Goal: Transaction & Acquisition: Download file/media

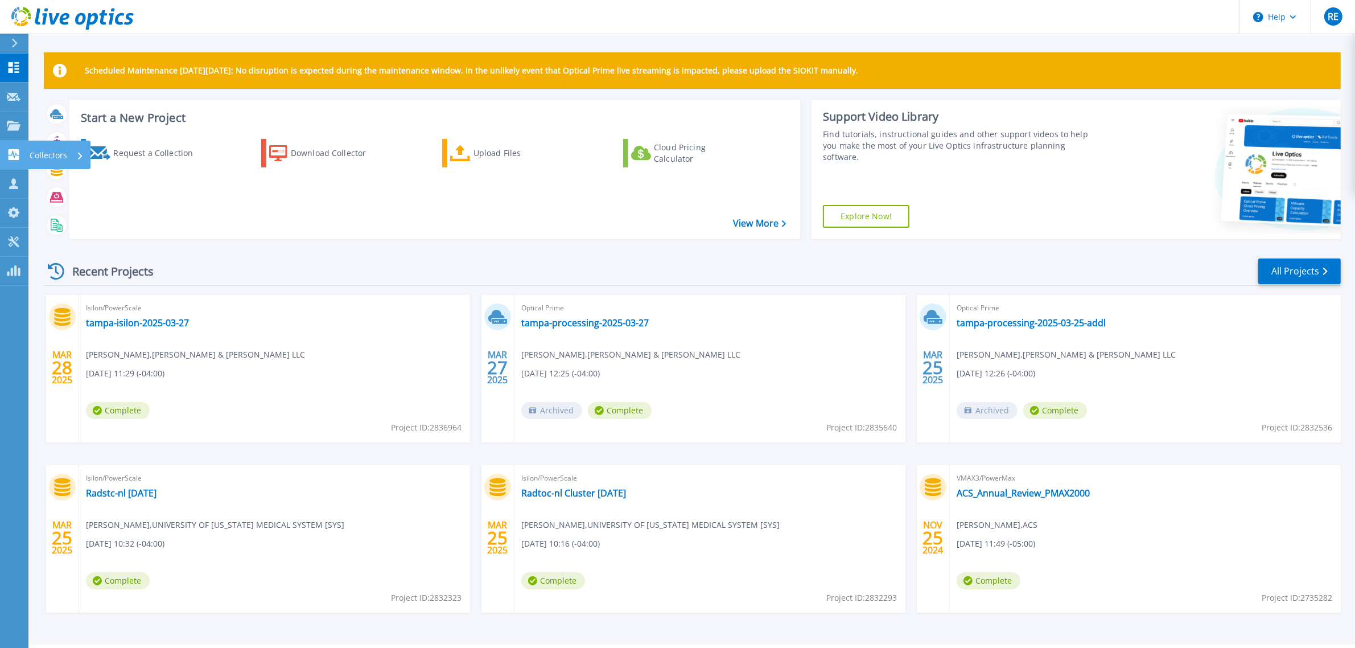
click at [41, 148] on p "Collectors" at bounding box center [49, 156] width 38 height 30
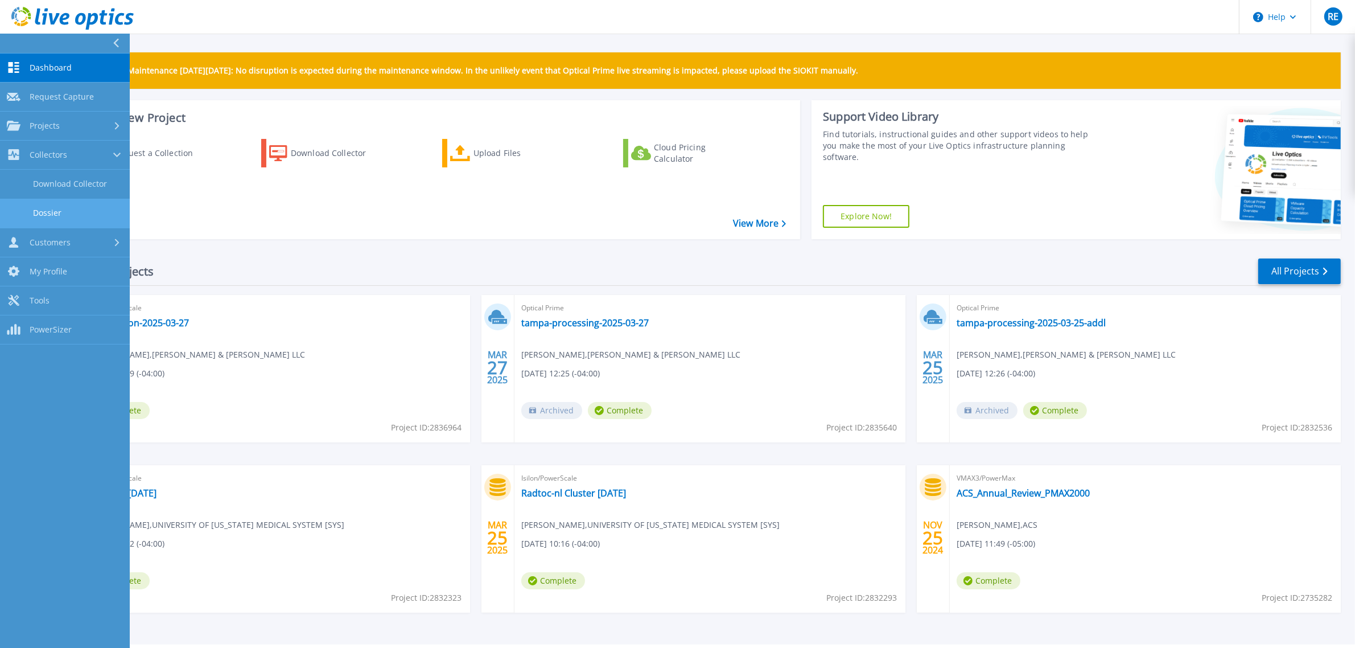
click at [72, 206] on link "Dossier" at bounding box center [65, 213] width 130 height 29
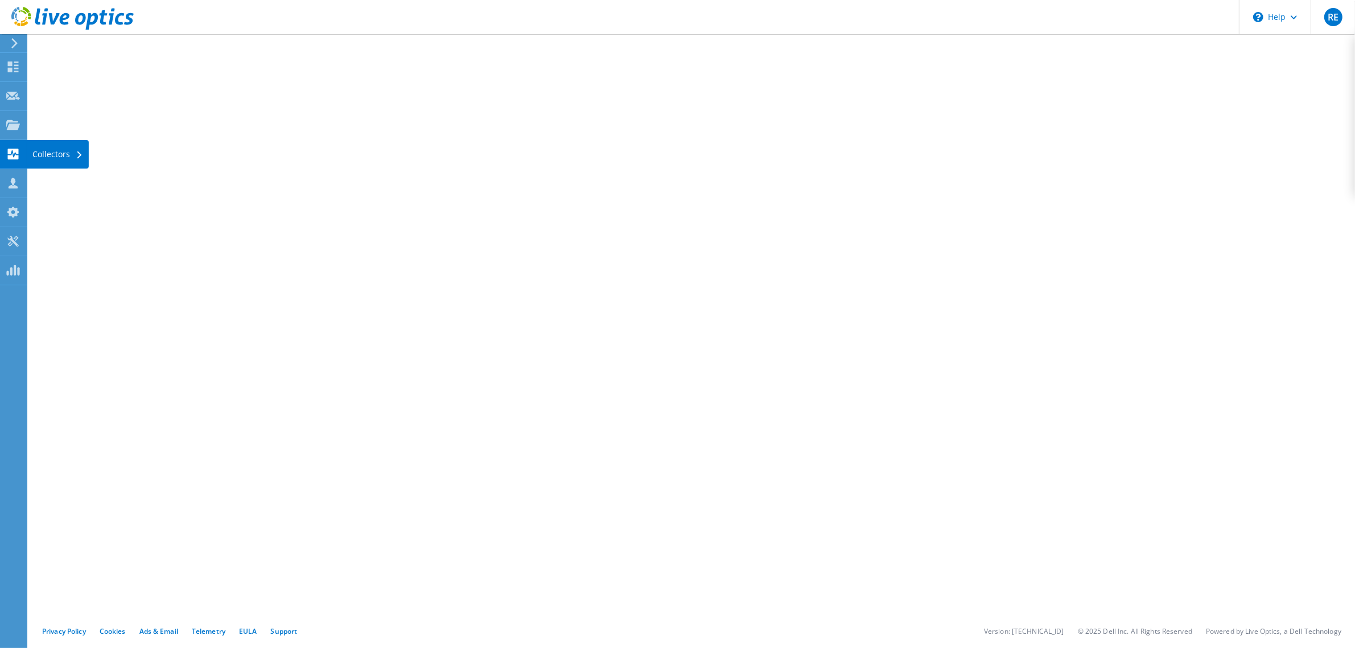
click at [36, 152] on div "Collectors" at bounding box center [58, 154] width 62 height 28
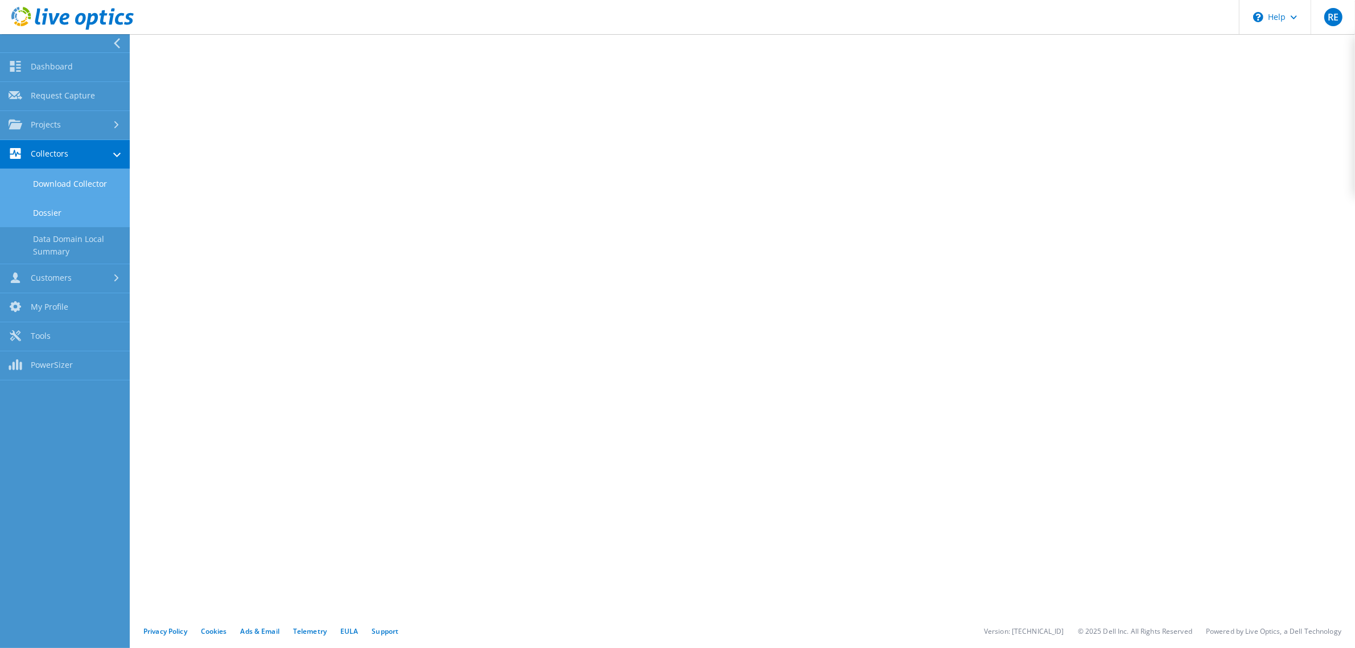
click at [60, 178] on link "Download Collector" at bounding box center [65, 183] width 130 height 29
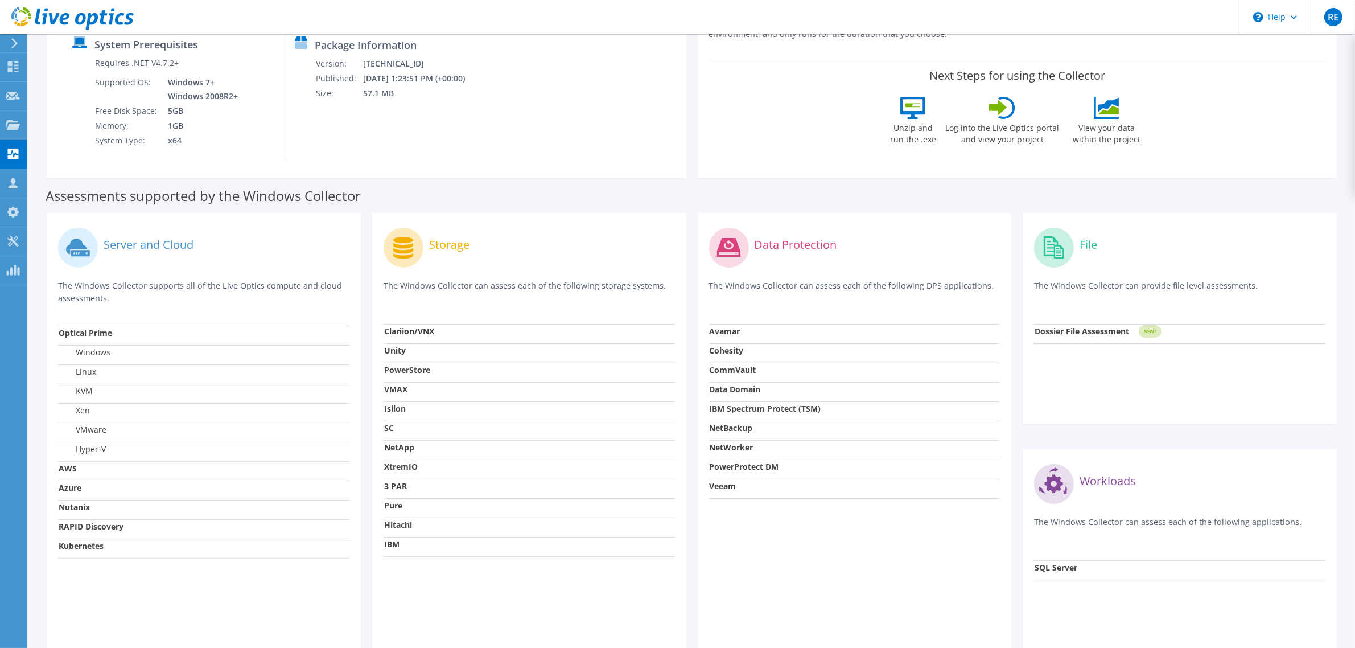
scroll to position [204, 0]
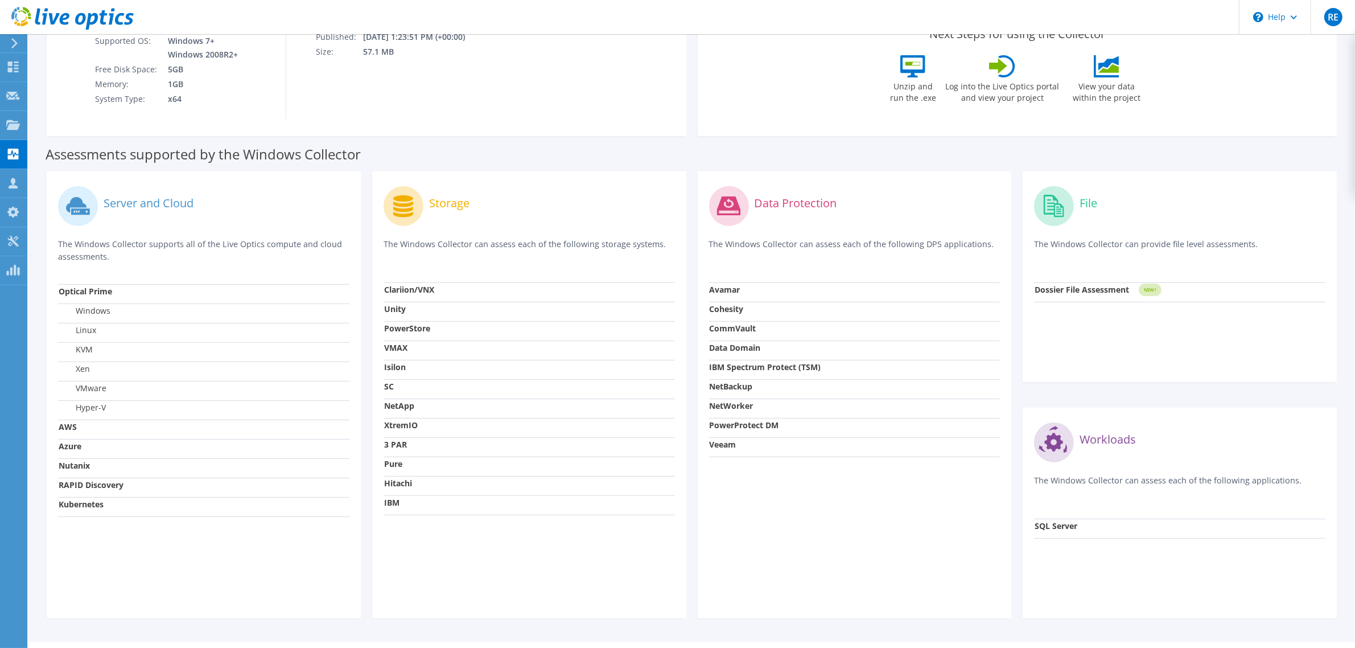
click at [396, 368] on strong "Isilon" at bounding box center [395, 366] width 22 height 11
click at [393, 368] on strong "Isilon" at bounding box center [395, 366] width 22 height 11
click at [411, 224] on icon at bounding box center [404, 206] width 40 height 40
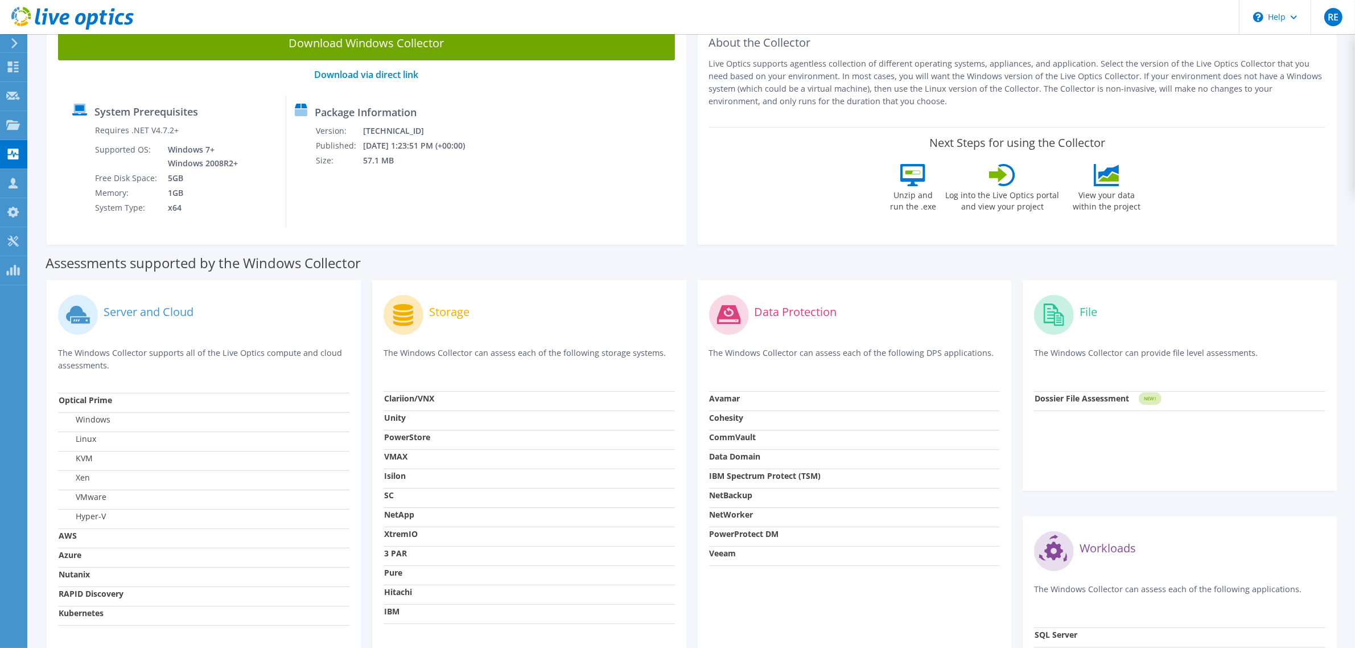
scroll to position [157, 0]
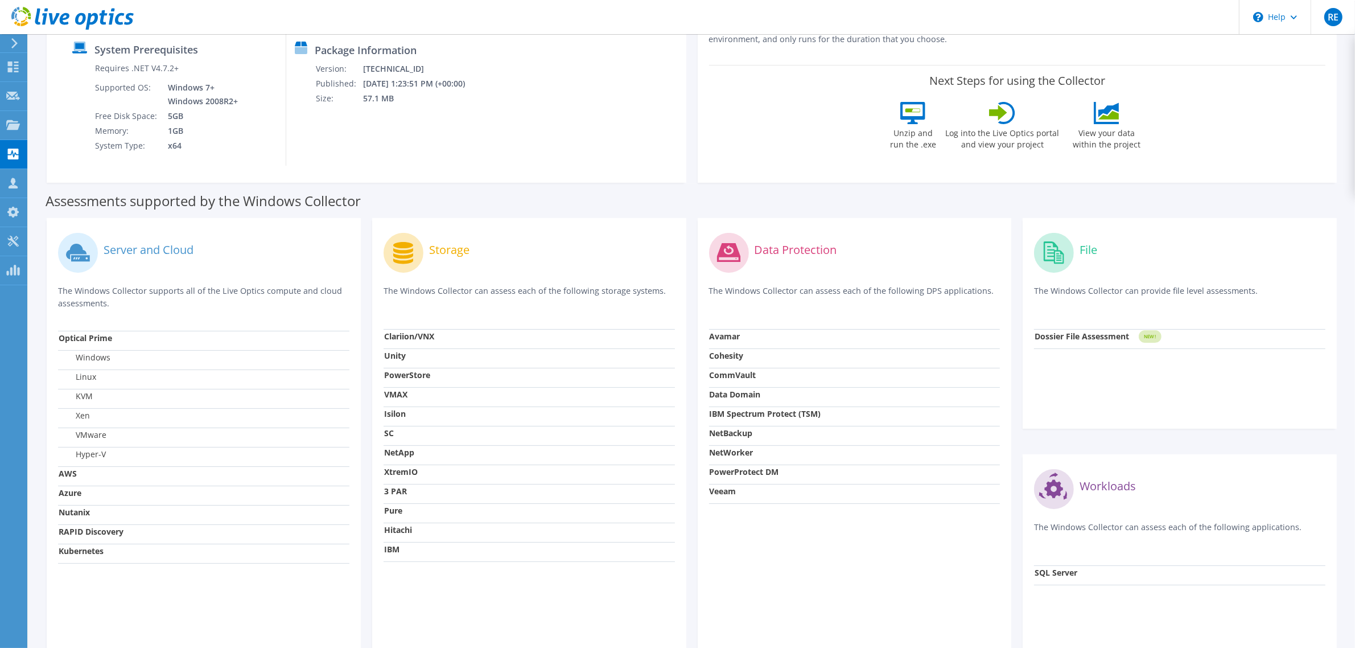
click at [1097, 337] on strong "Dossier File Assessment" at bounding box center [1082, 336] width 94 height 11
drag, startPoint x: 1064, startPoint y: 255, endPoint x: 1063, endPoint y: 273, distance: 18.2
click at [1063, 273] on icon at bounding box center [1054, 253] width 40 height 40
click at [1105, 343] on strong "Dossier File Assessment" at bounding box center [1082, 337] width 94 height 11
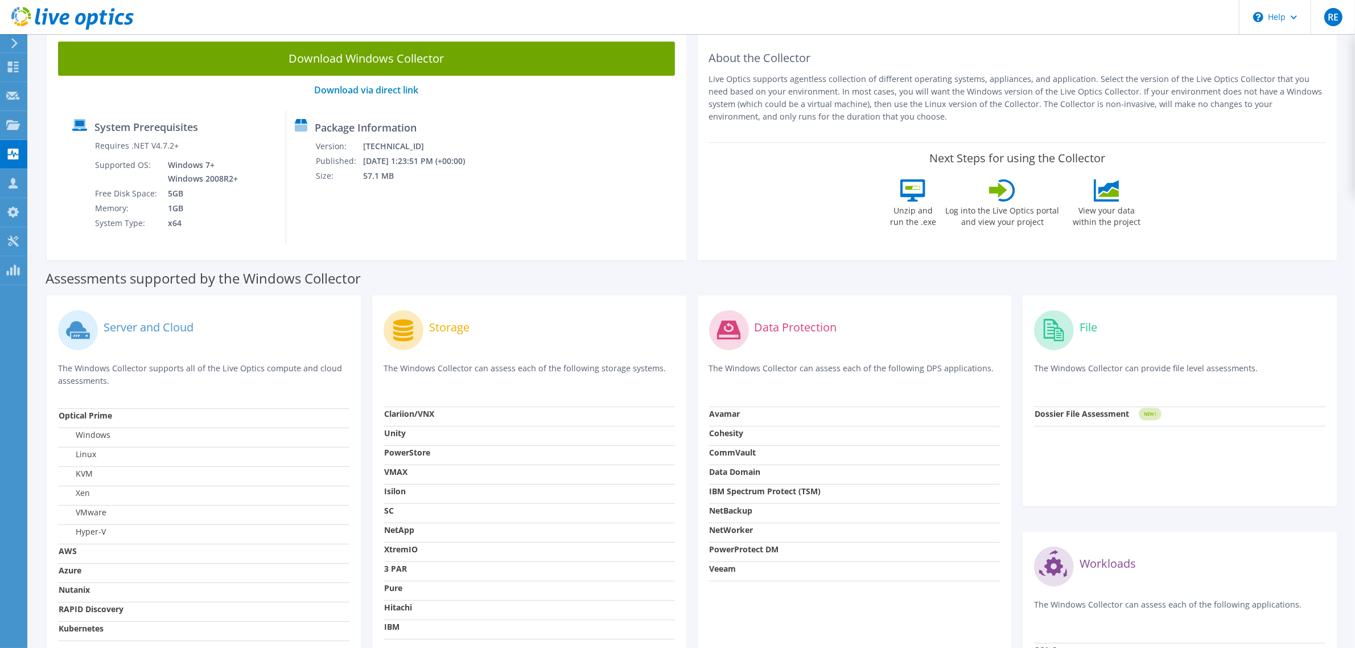
scroll to position [0, 0]
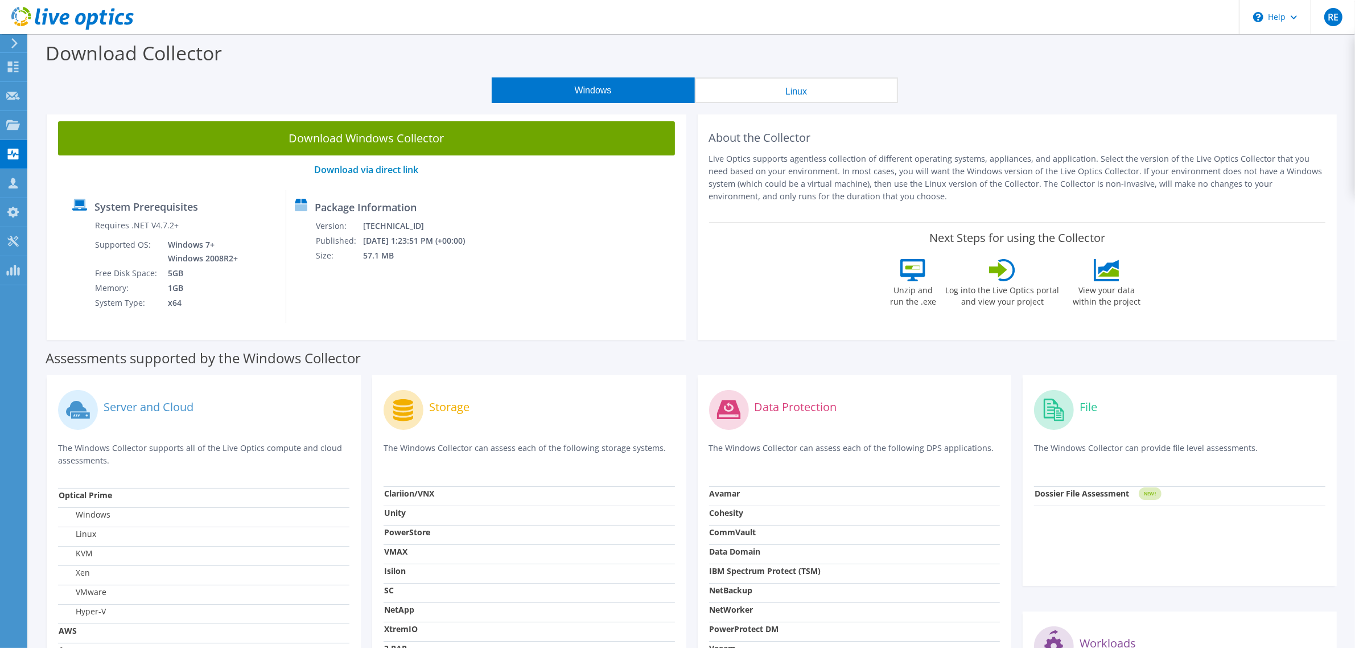
click at [1043, 493] on strong "Dossier File Assessment" at bounding box center [1082, 493] width 94 height 11
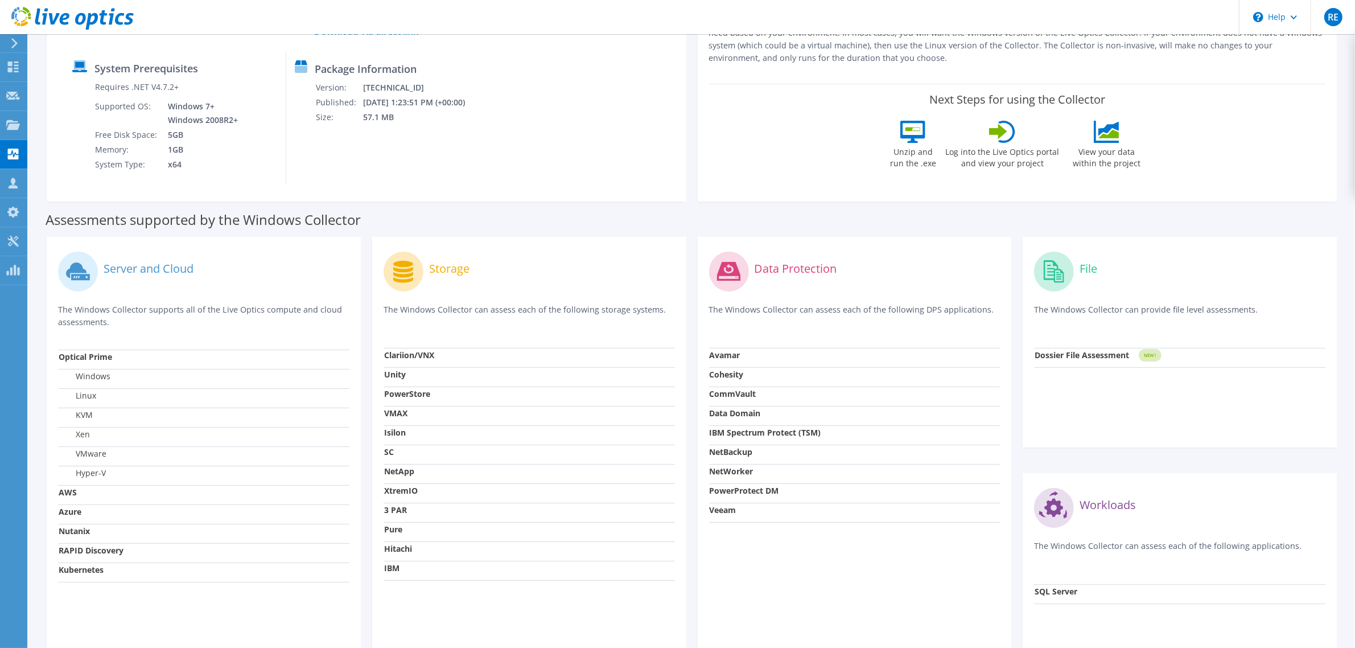
scroll to position [140, 0]
click at [1141, 352] on rect at bounding box center [1150, 353] width 23 height 13
click at [1106, 359] on strong "Dossier File Assessment" at bounding box center [1082, 353] width 94 height 11
drag, startPoint x: 1034, startPoint y: 356, endPoint x: 1131, endPoint y: 356, distance: 97.3
click at [1131, 356] on td "Dossier File Assessment" at bounding box center [1086, 355] width 104 height 19
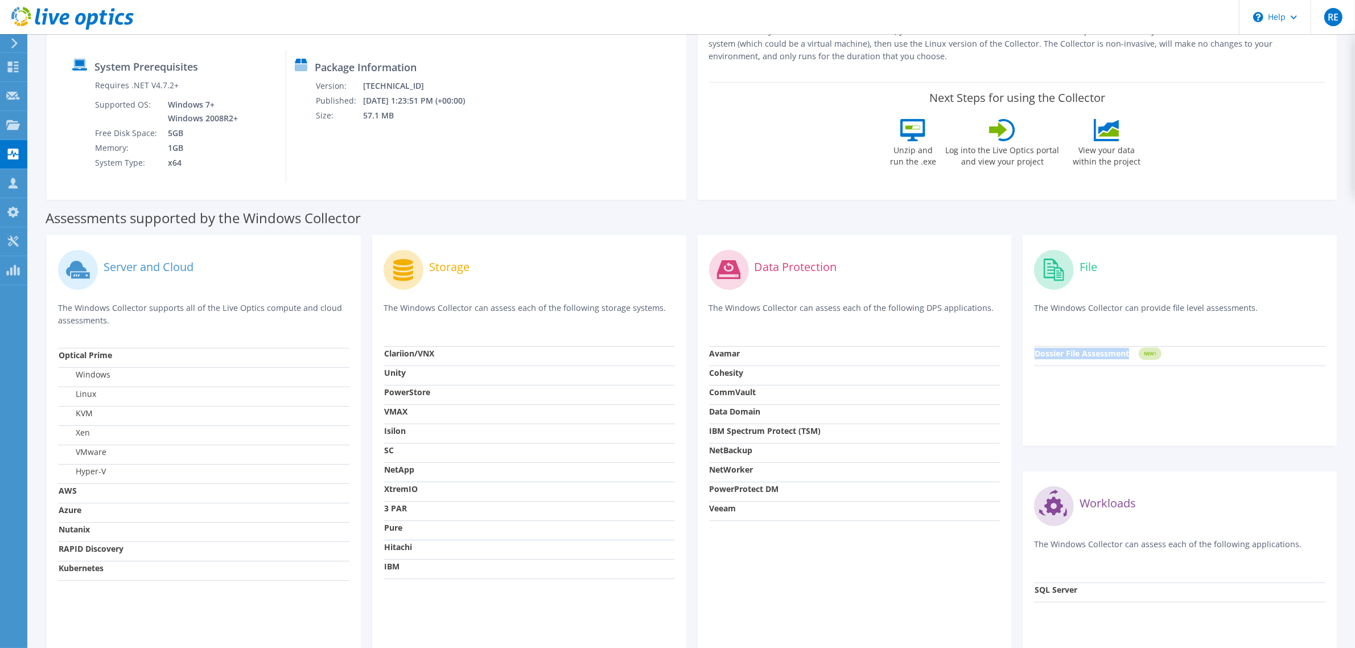
copy strong "Dossier File Assessment"
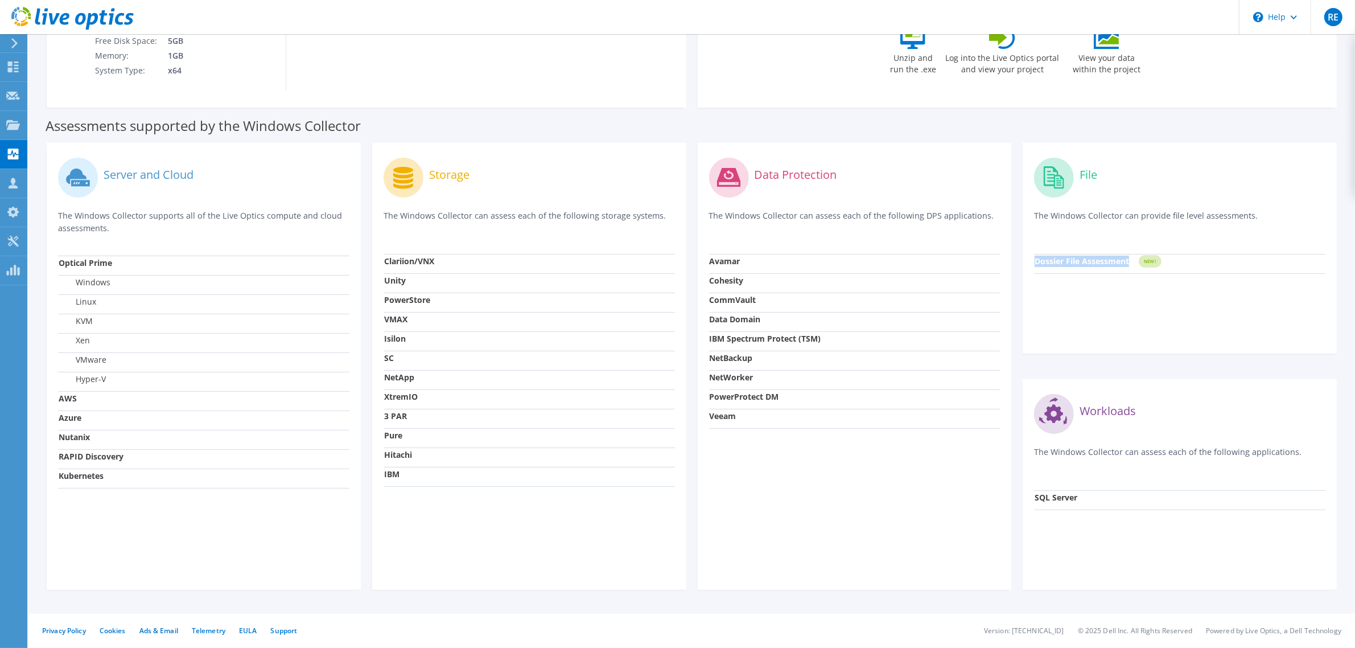
scroll to position [0, 0]
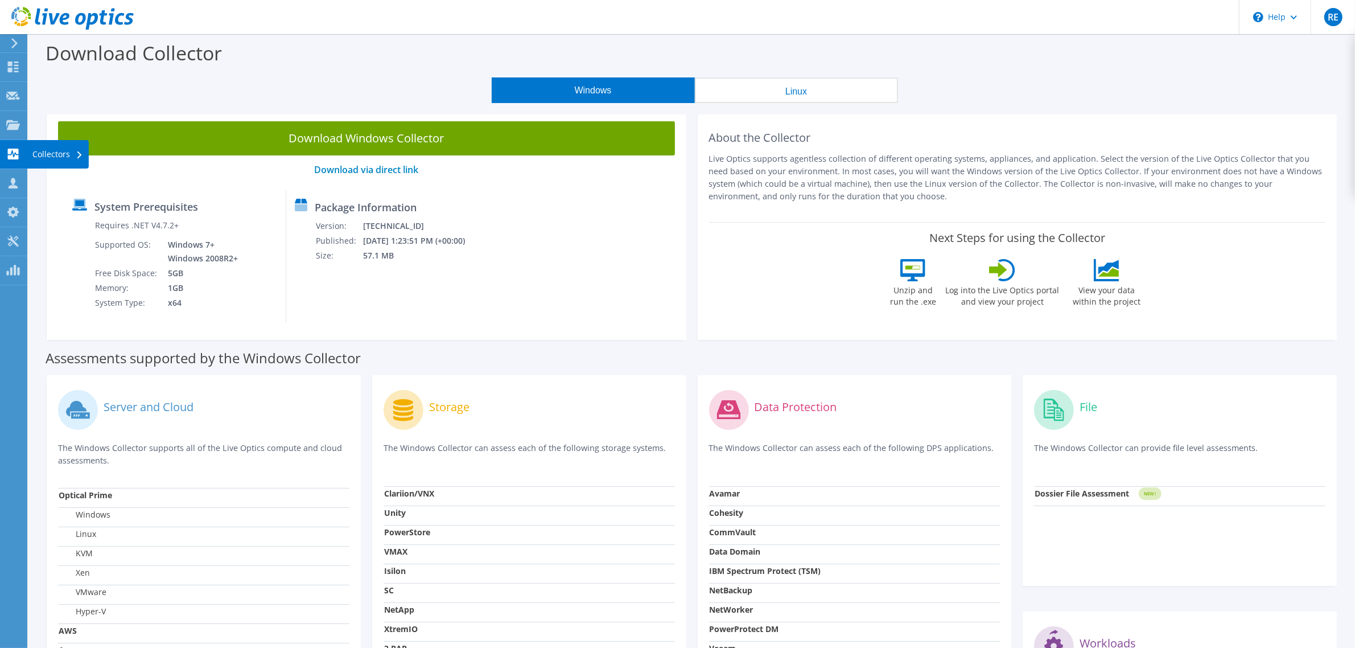
click at [44, 154] on div "Collectors" at bounding box center [58, 154] width 62 height 28
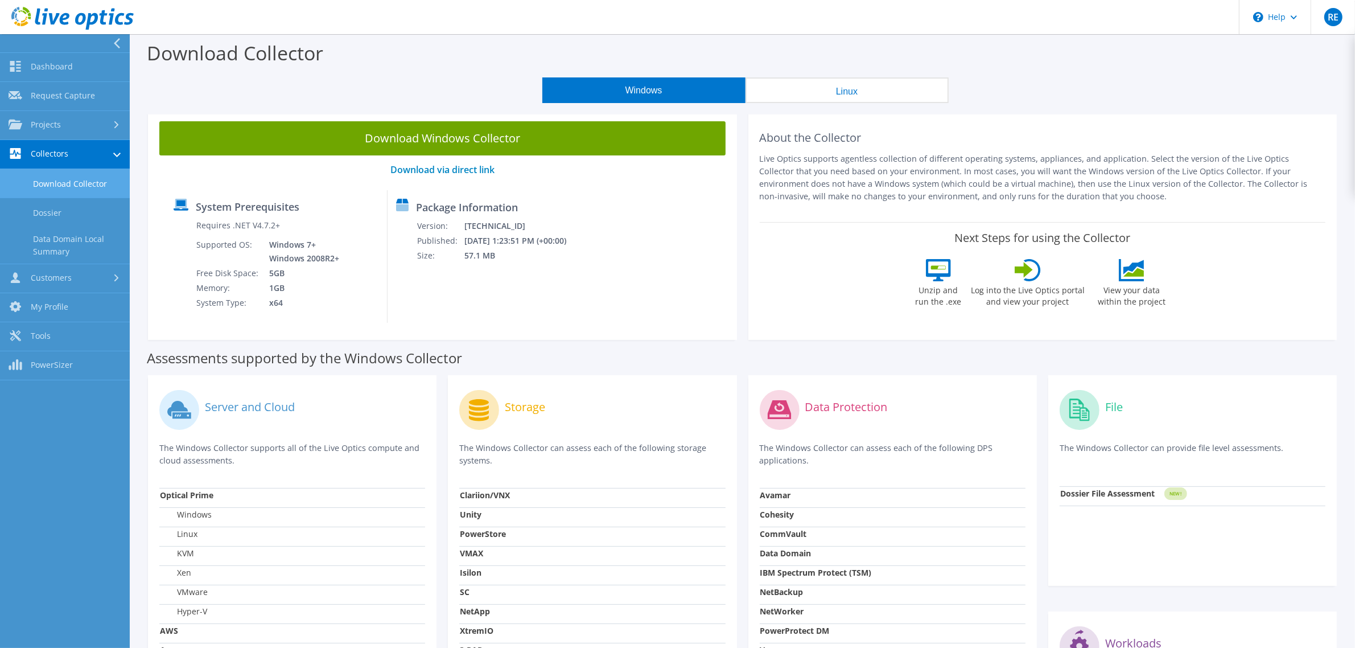
click at [1168, 493] on rect at bounding box center [1175, 493] width 23 height 13
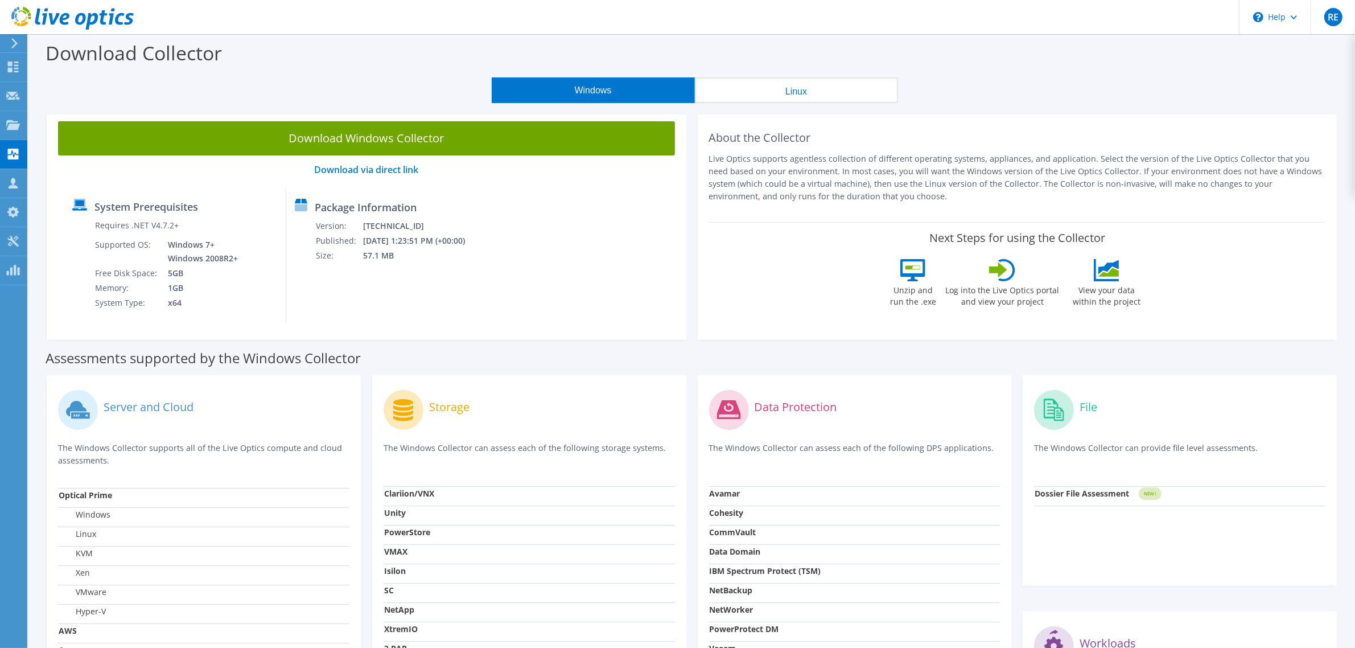
click at [1088, 437] on div "File The Windows Collector can provide file level assessments." at bounding box center [1179, 436] width 291 height 100
